Goal: Task Accomplishment & Management: Use online tool/utility

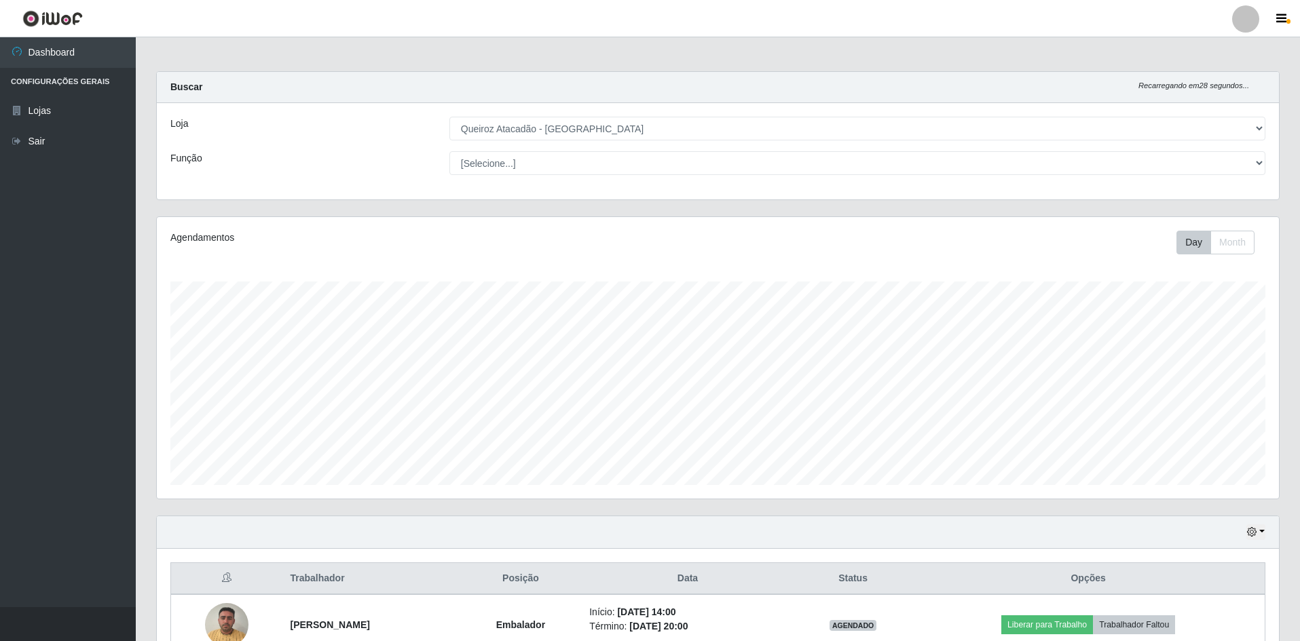
select select "517"
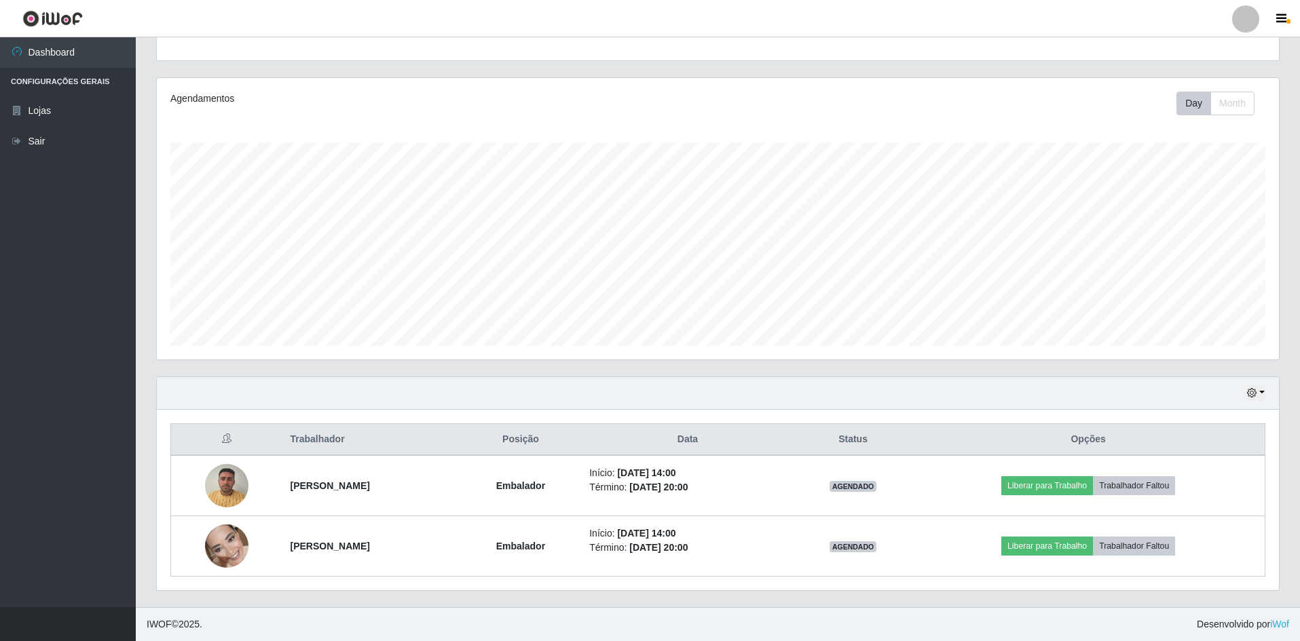
scroll to position [282, 1122]
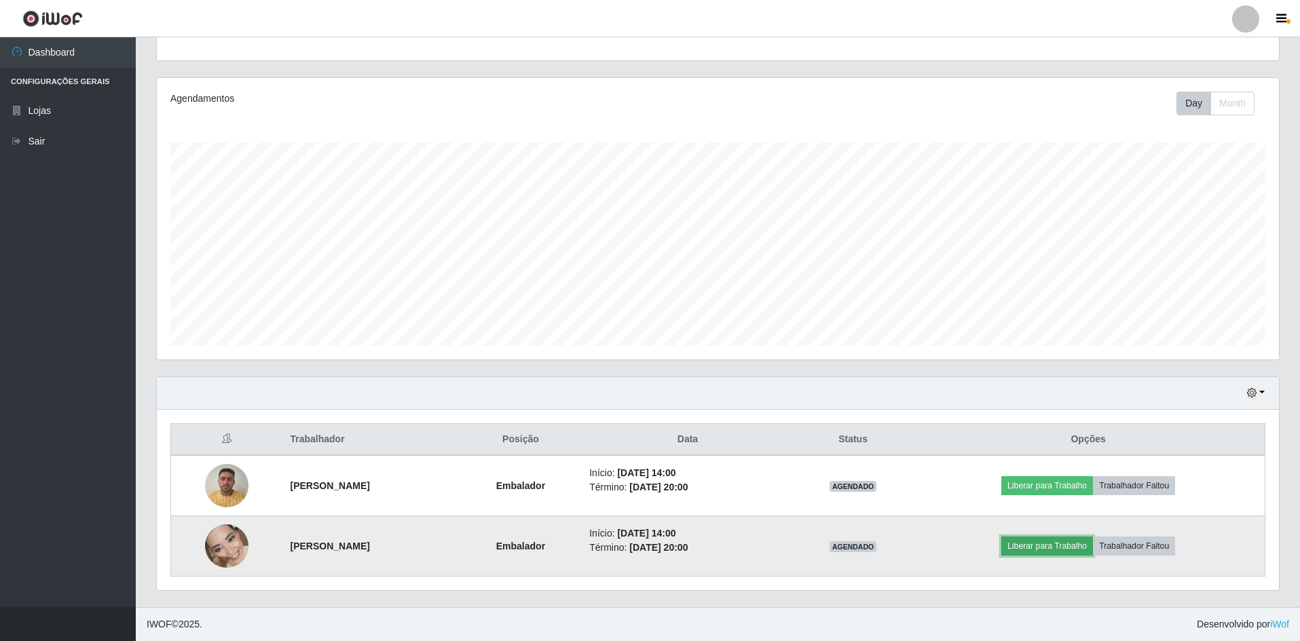
click at [1062, 546] on button "Liberar para Trabalho" at bounding box center [1047, 546] width 92 height 19
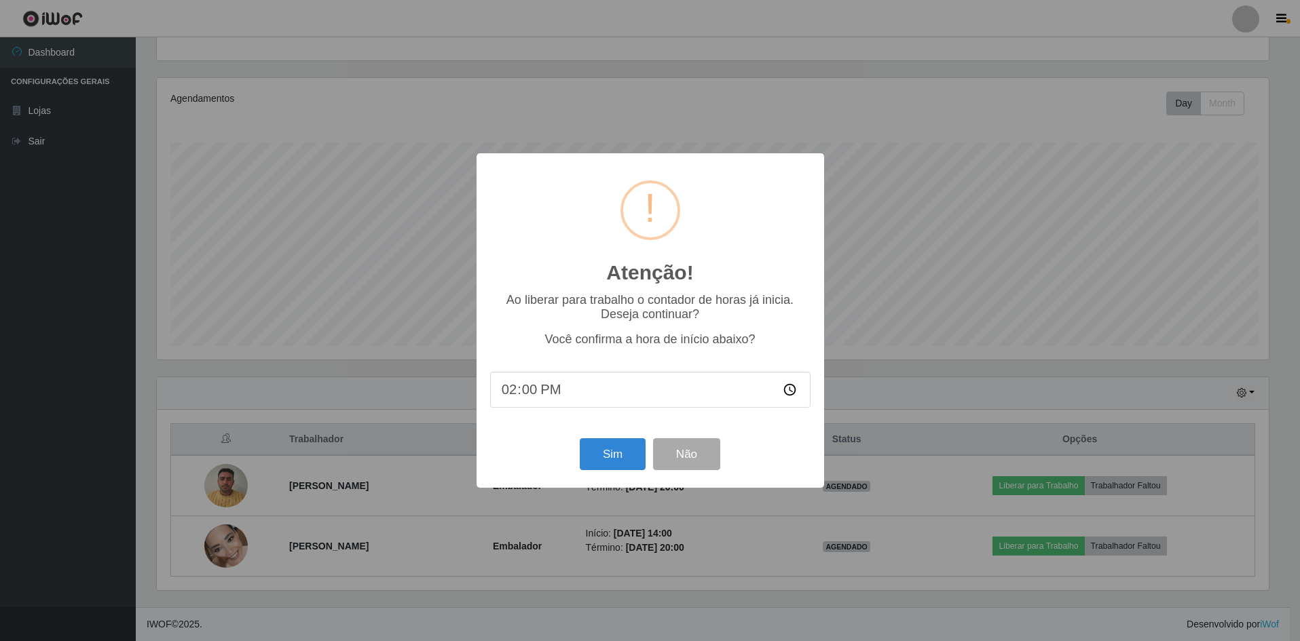
scroll to position [282, 1115]
click at [596, 462] on button "Sim" at bounding box center [614, 454] width 66 height 32
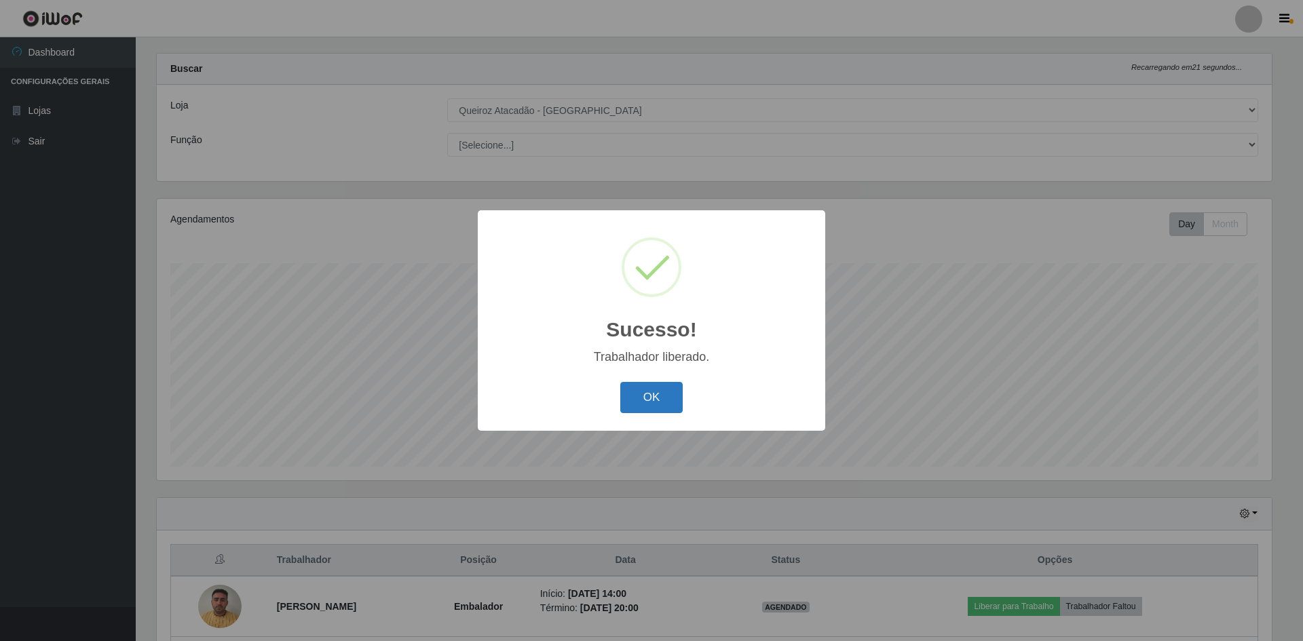
click at [673, 403] on button "OK" at bounding box center [651, 398] width 63 height 32
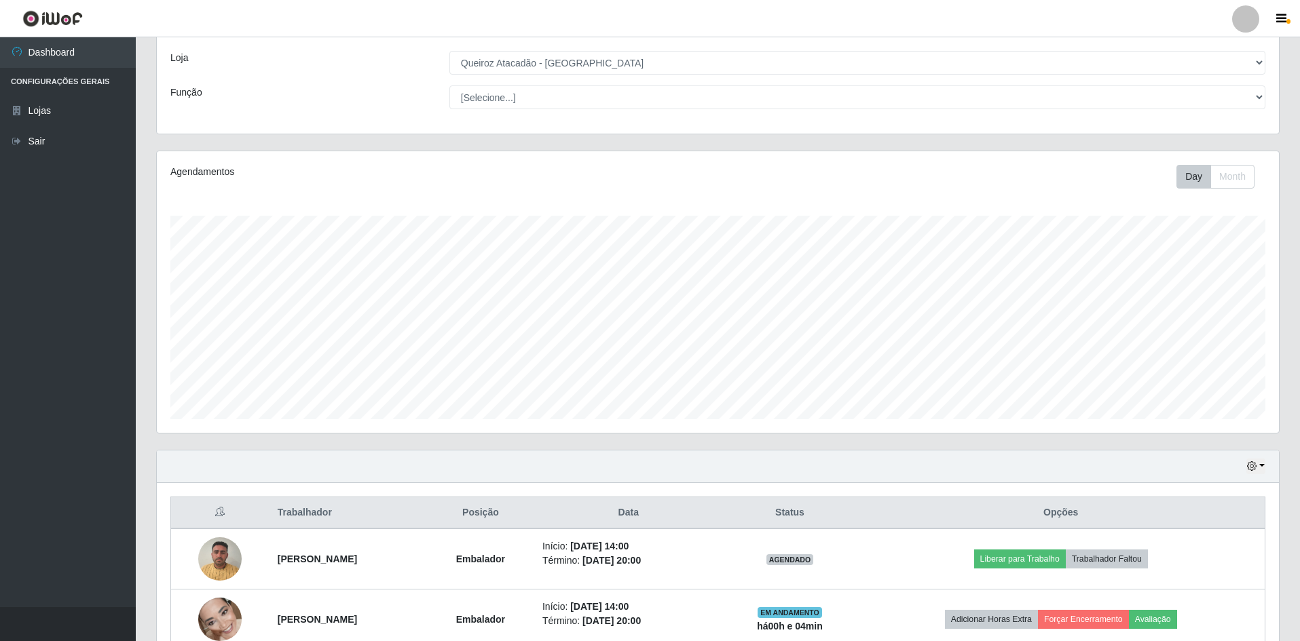
scroll to position [0, 0]
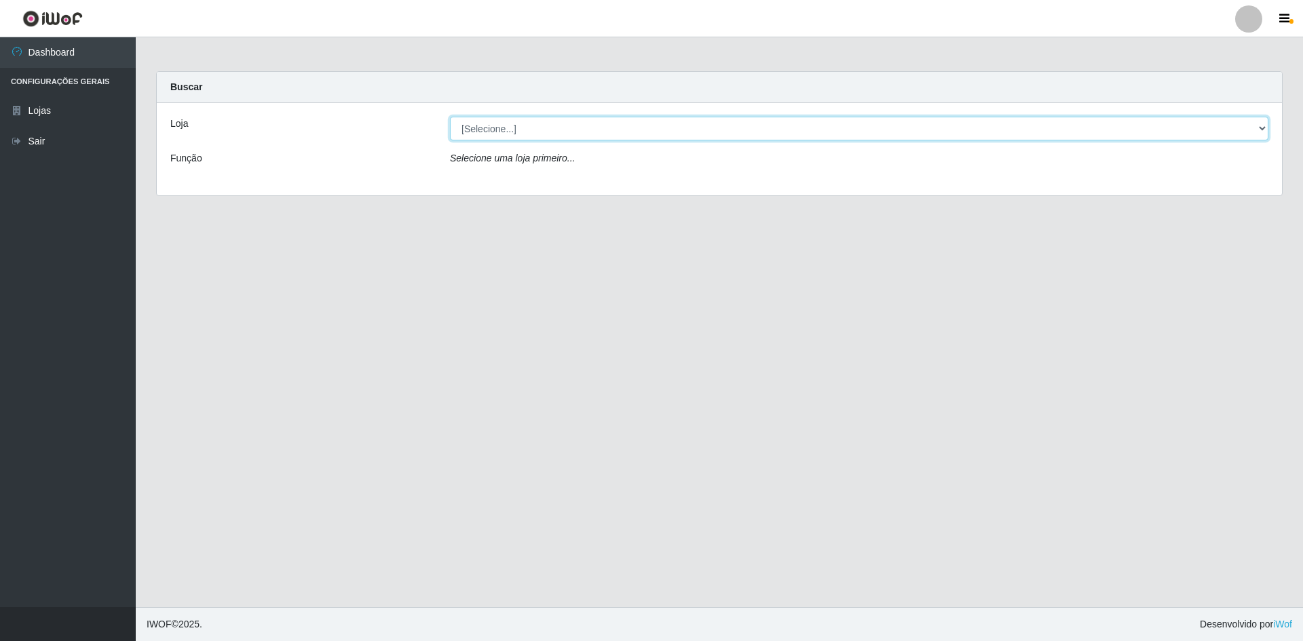
click at [1164, 135] on select "[Selecione...] Hiper Queiroz - São Bento Queiroz Atacadão - São Bento" at bounding box center [859, 129] width 819 height 24
select select "517"
click at [450, 117] on select "[Selecione...] Hiper Queiroz - São Bento Queiroz Atacadão - São Bento" at bounding box center [859, 129] width 819 height 24
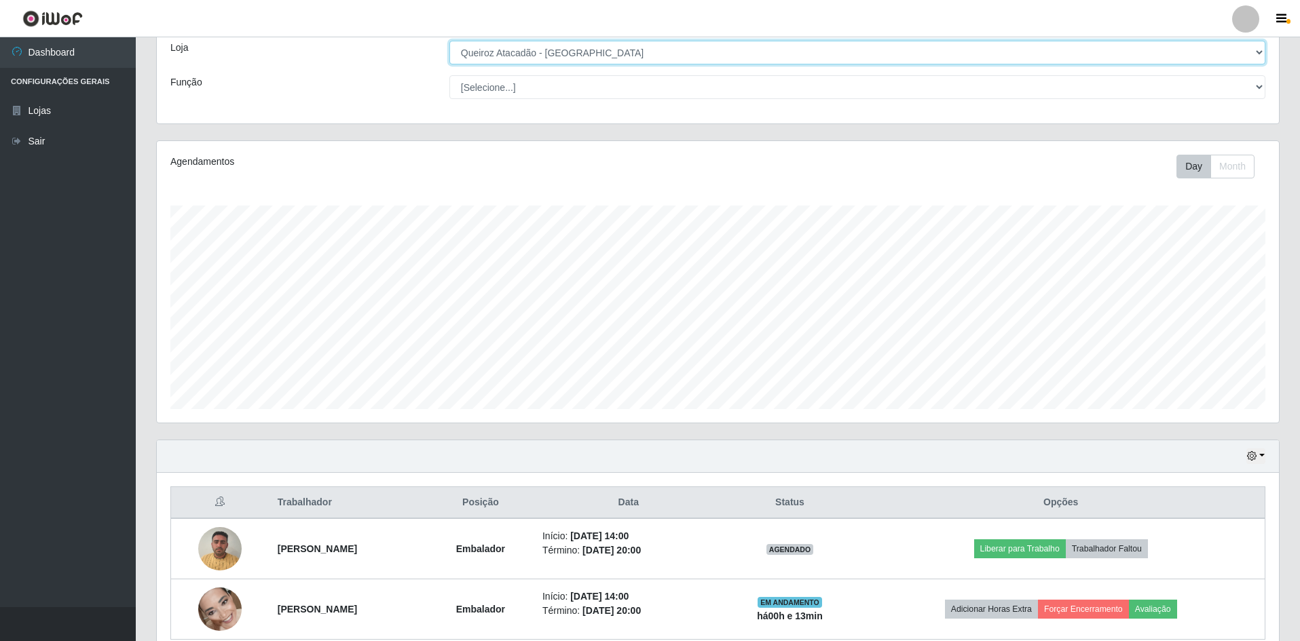
scroll to position [139, 0]
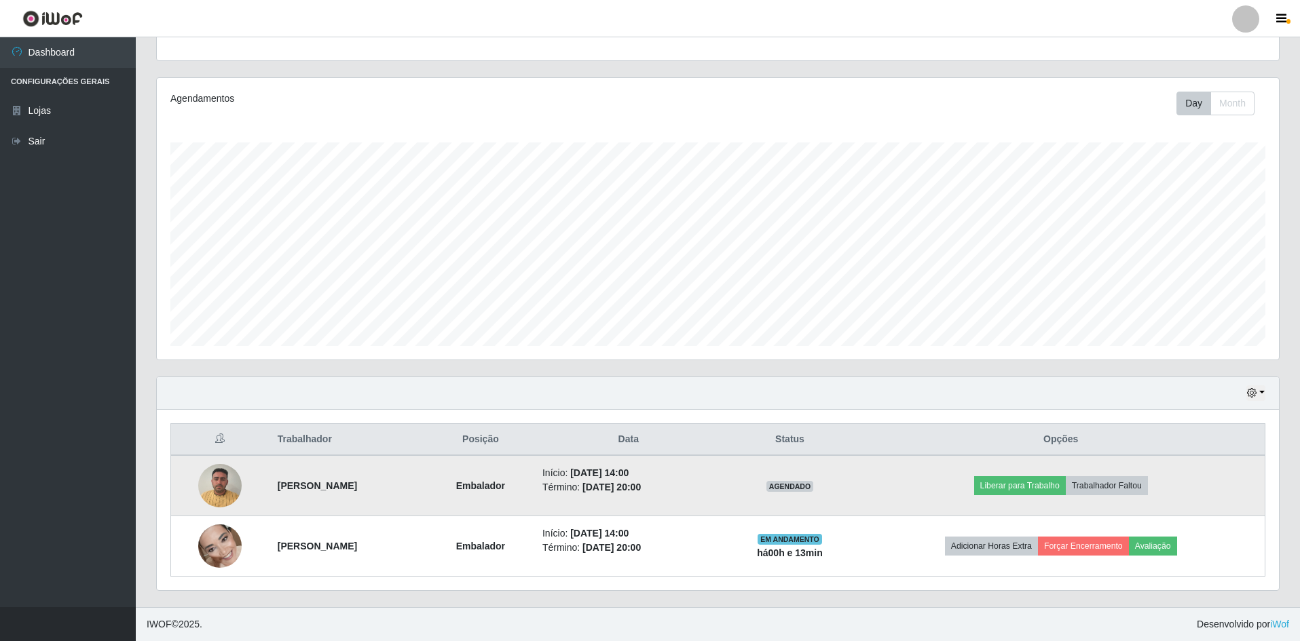
click at [229, 491] on img at bounding box center [219, 486] width 43 height 58
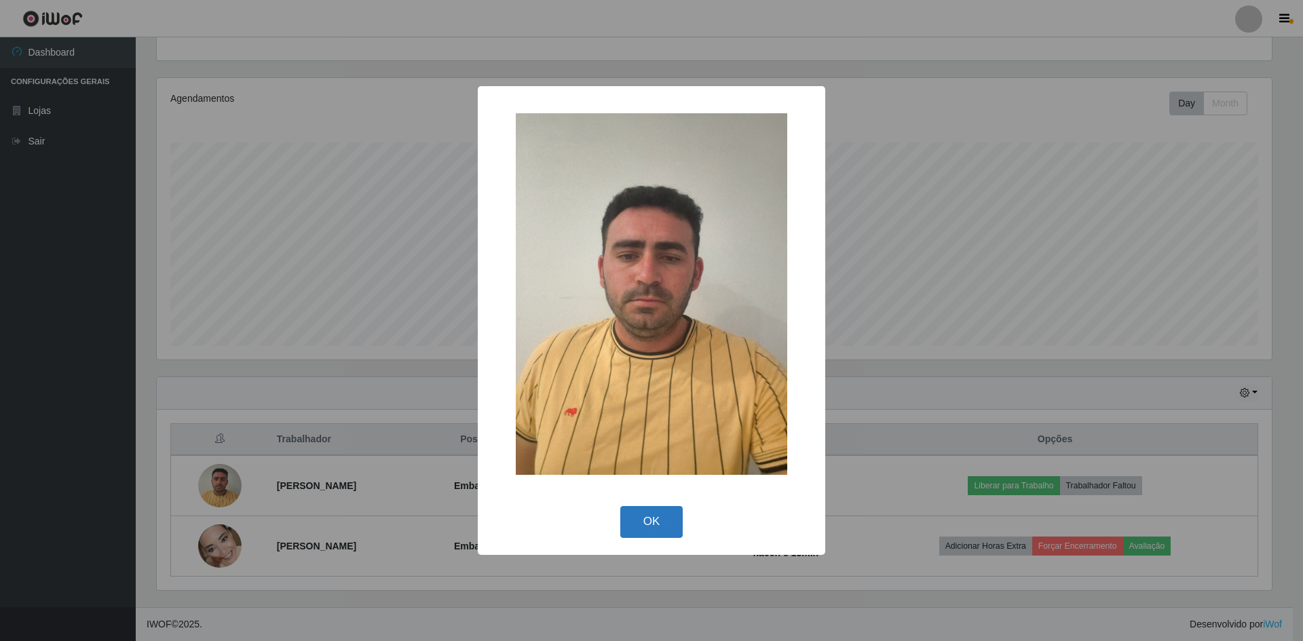
click at [660, 530] on button "OK" at bounding box center [651, 522] width 63 height 32
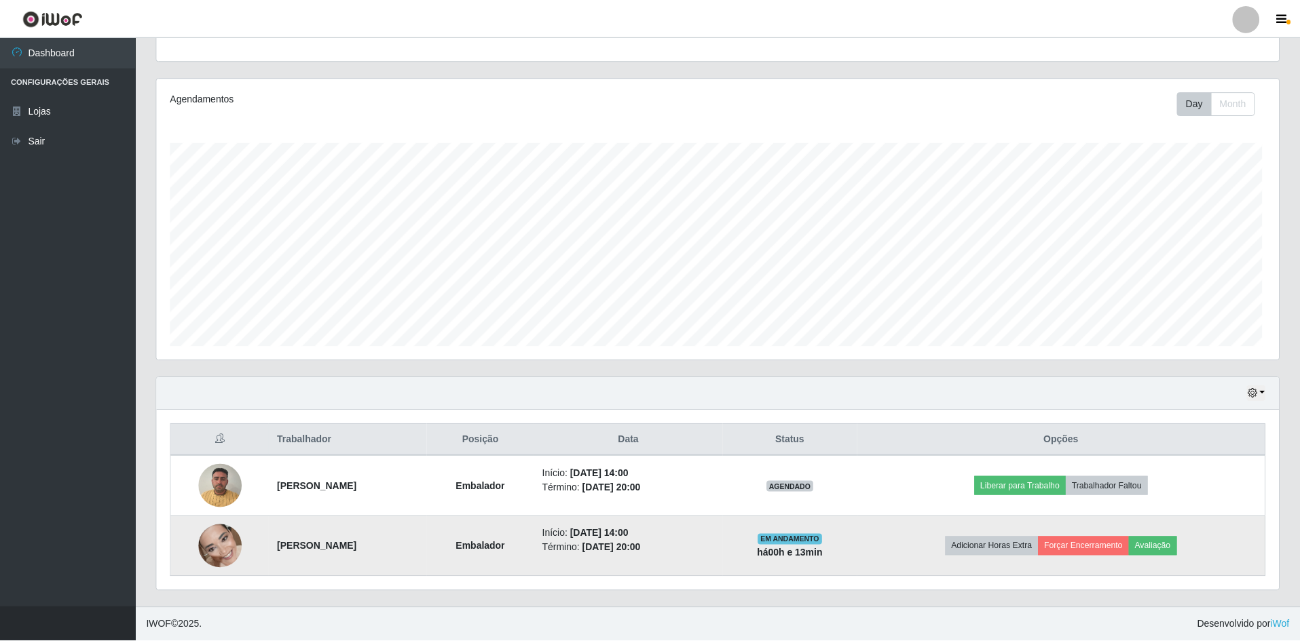
scroll to position [282, 1122]
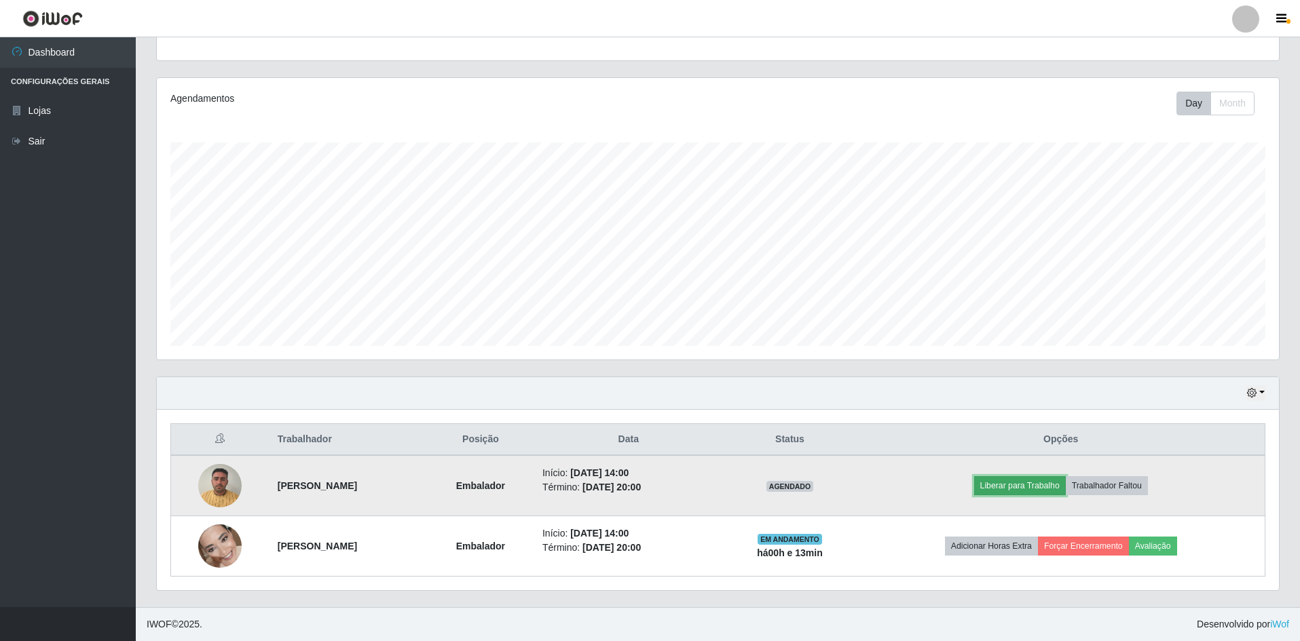
click at [1045, 490] on button "Liberar para Trabalho" at bounding box center [1020, 486] width 92 height 19
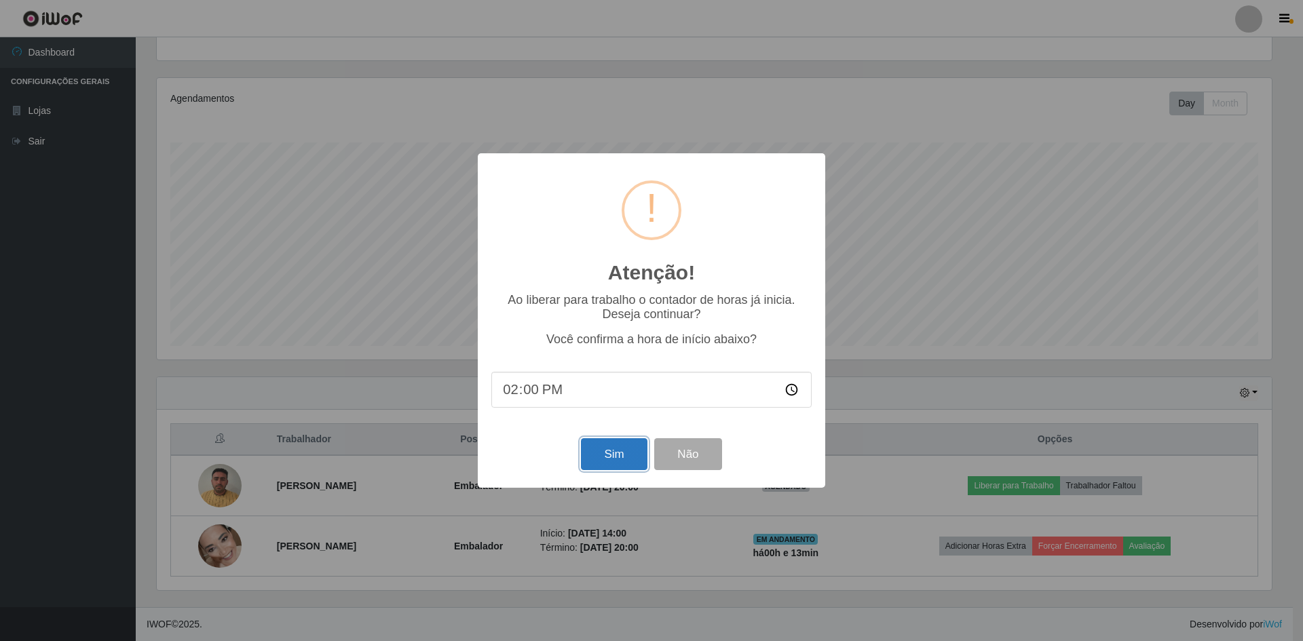
click at [624, 461] on button "Sim" at bounding box center [614, 454] width 66 height 32
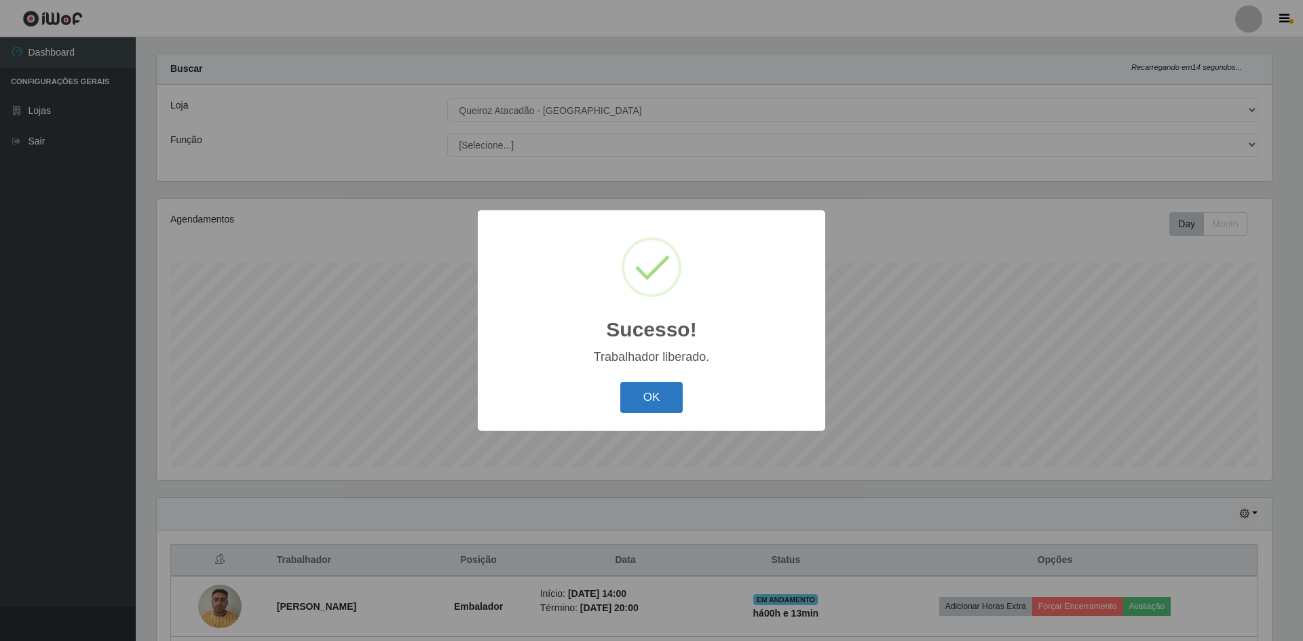
click at [641, 411] on button "OK" at bounding box center [651, 398] width 63 height 32
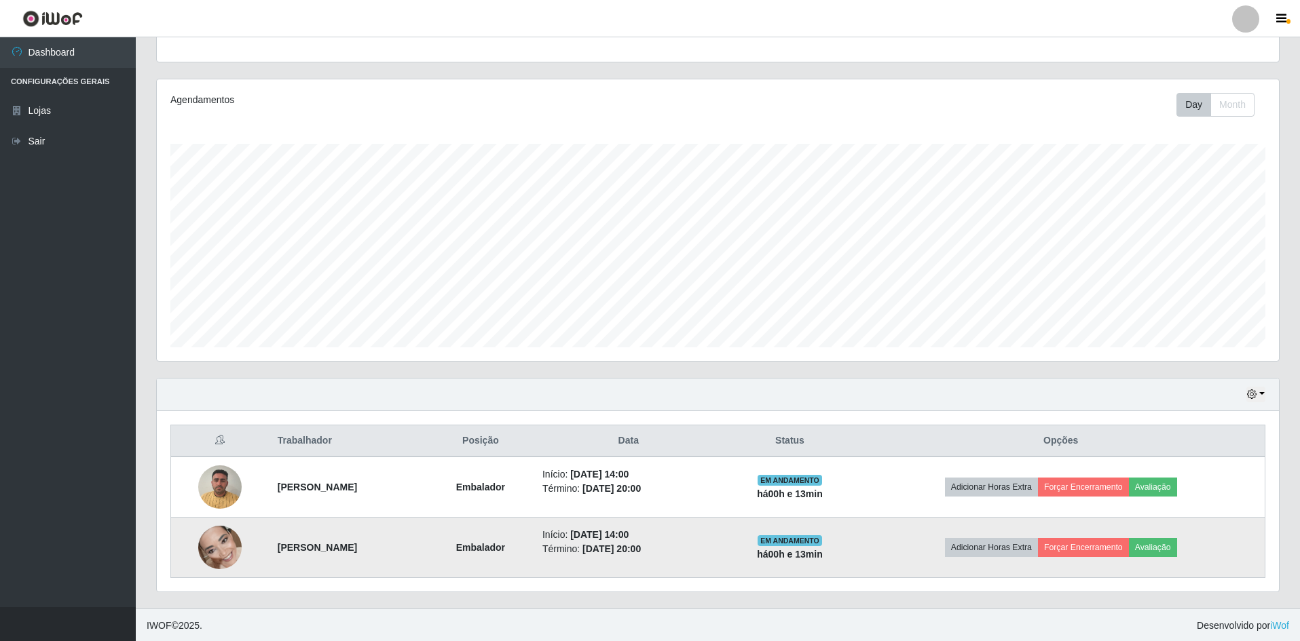
scroll to position [139, 0]
